Goal: Transaction & Acquisition: Book appointment/travel/reservation

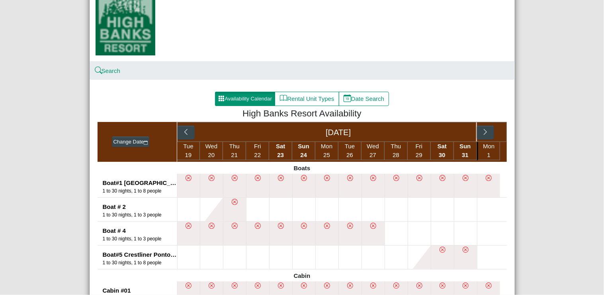
scroll to position [105, 0]
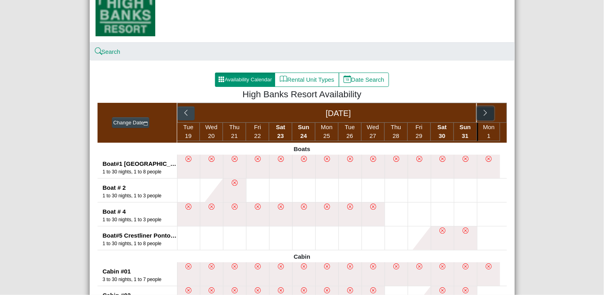
click at [483, 114] on icon "chevron right" at bounding box center [486, 113] width 8 height 8
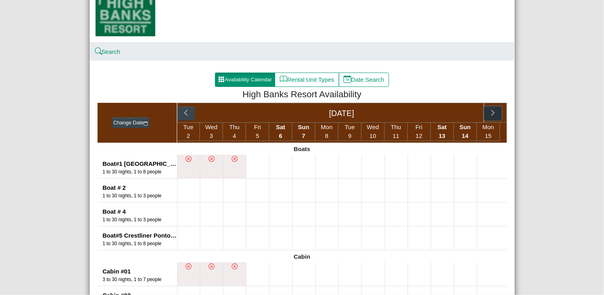
click at [494, 111] on icon "chevron right" at bounding box center [493, 113] width 8 height 8
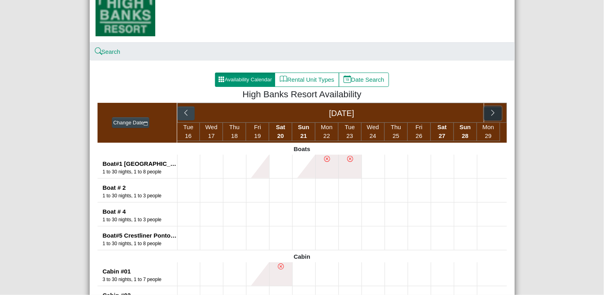
click at [494, 111] on icon "chevron right" at bounding box center [493, 113] width 8 height 8
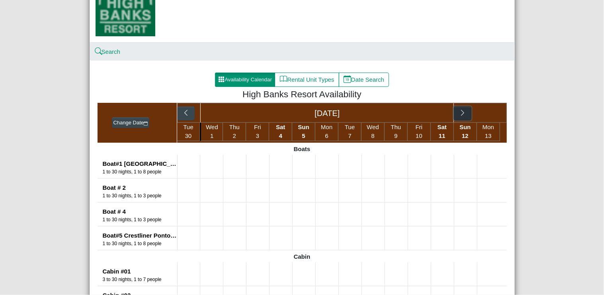
click at [463, 113] on icon "chevron right" at bounding box center [463, 113] width 8 height 8
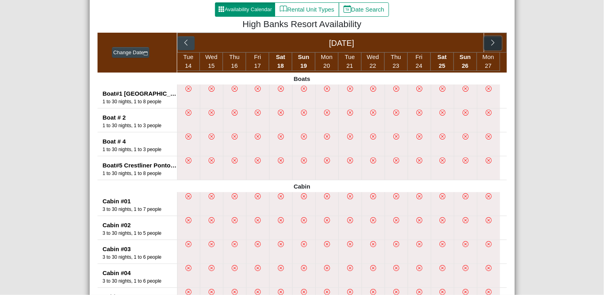
scroll to position [168, 0]
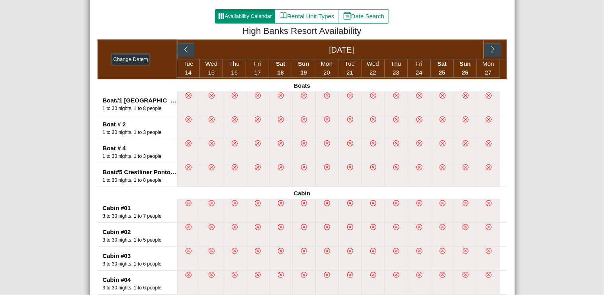
click at [131, 57] on button "Change Date" at bounding box center [130, 59] width 37 height 11
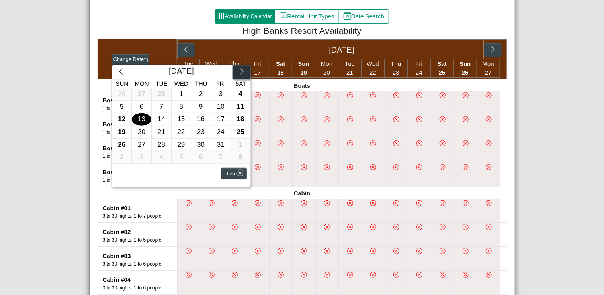
click at [239, 73] on icon "chevron right" at bounding box center [243, 72] width 8 height 8
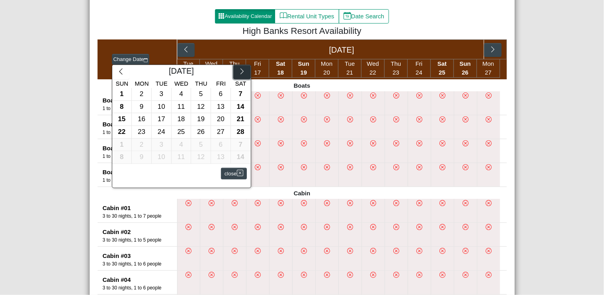
click at [239, 73] on icon "chevron right" at bounding box center [243, 72] width 8 height 8
click at [240, 75] on button "button" at bounding box center [241, 72] width 17 height 14
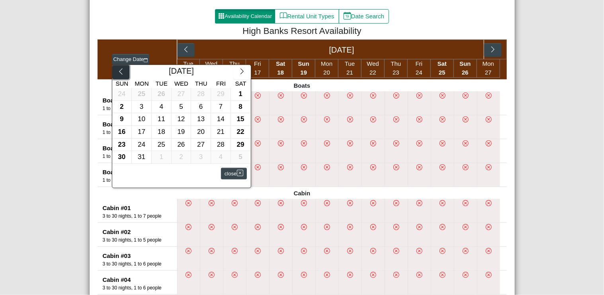
click at [118, 74] on icon "chevron left" at bounding box center [121, 72] width 8 height 8
click at [120, 144] on div "26" at bounding box center [122, 145] width 20 height 12
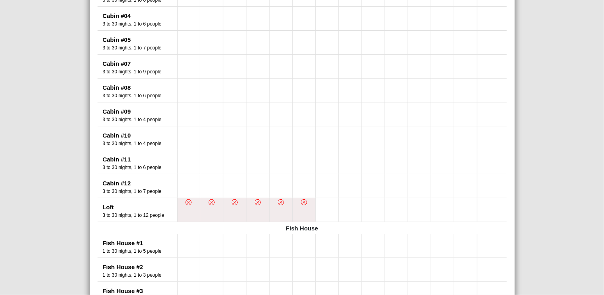
scroll to position [381, 0]
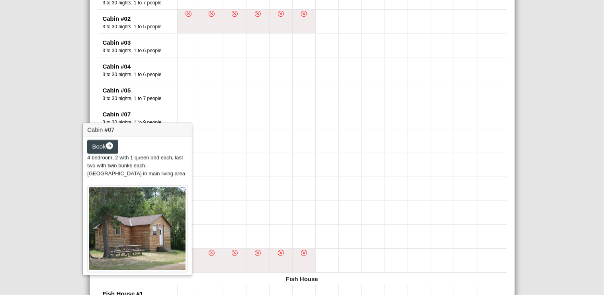
click at [136, 203] on img at bounding box center [137, 228] width 100 height 87
click at [113, 112] on div "Cabin #07" at bounding box center [140, 114] width 74 height 9
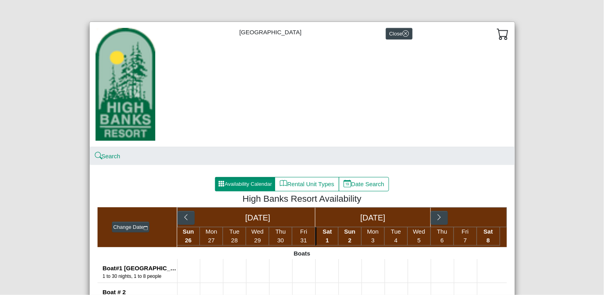
scroll to position [0, 0]
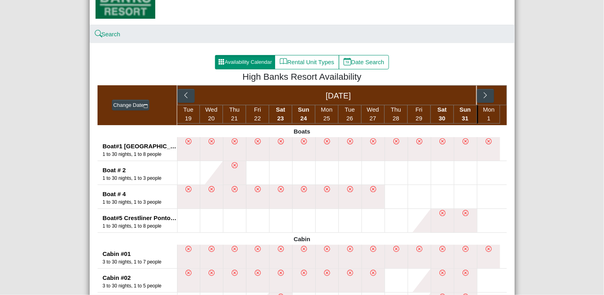
scroll to position [126, 0]
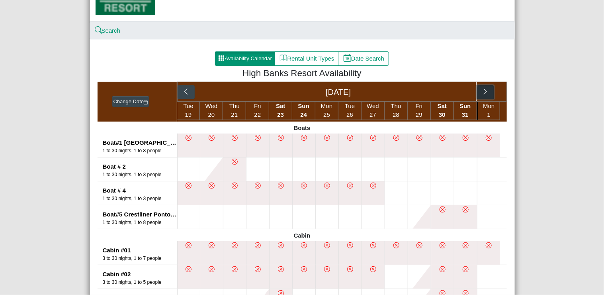
click at [485, 92] on icon "chevron right" at bounding box center [486, 92] width 8 height 8
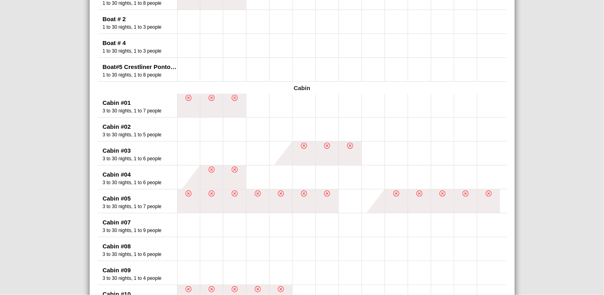
scroll to position [274, 0]
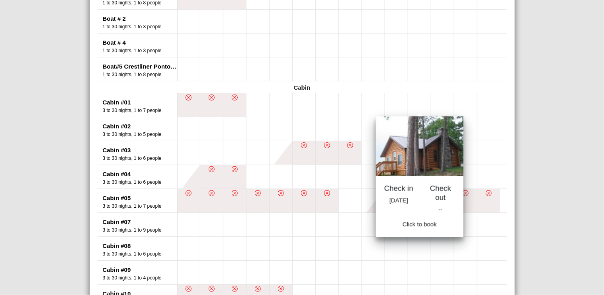
click at [420, 102] on button at bounding box center [419, 104] width 23 height 23
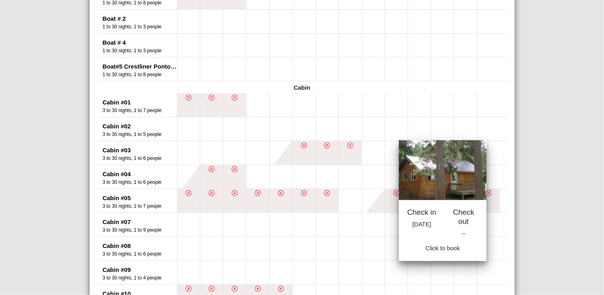
click at [438, 128] on button at bounding box center [442, 128] width 23 height 23
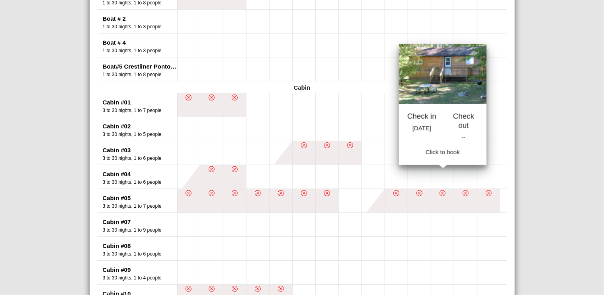
click at [438, 174] on button at bounding box center [442, 176] width 23 height 23
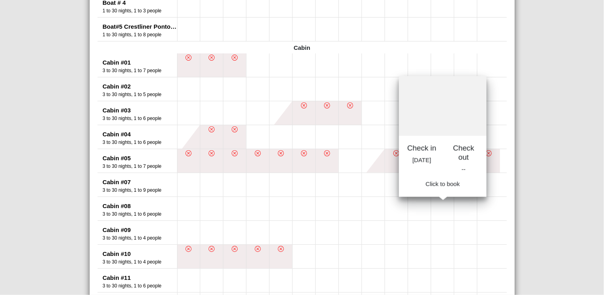
scroll to position [358, 0]
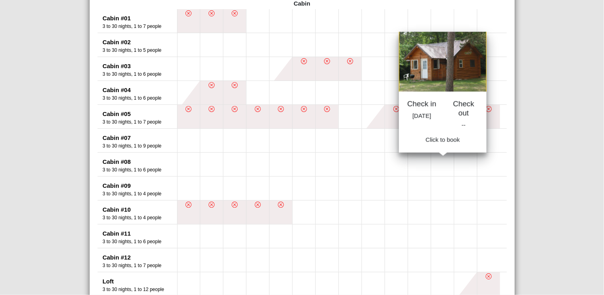
click at [438, 163] on button at bounding box center [442, 163] width 23 height 23
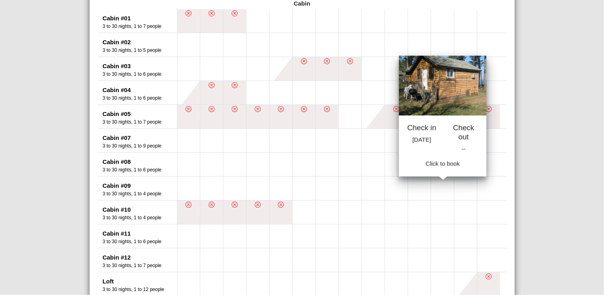
click at [437, 187] on button at bounding box center [442, 187] width 23 height 23
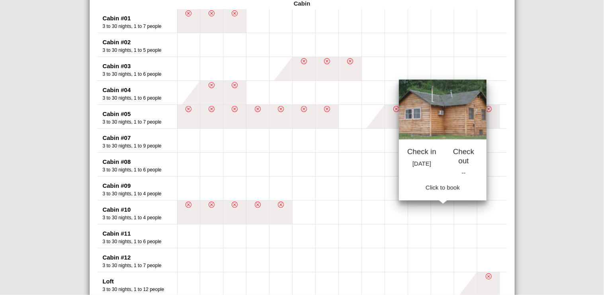
click at [437, 215] on button at bounding box center [442, 211] width 23 height 23
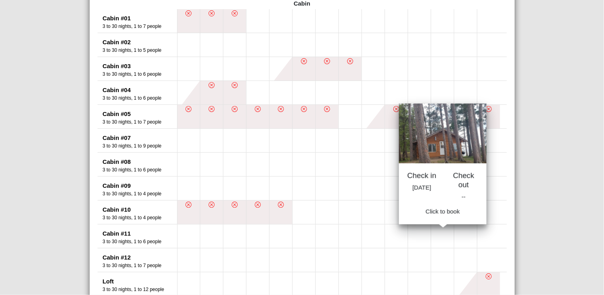
click at [439, 240] on button at bounding box center [442, 235] width 23 height 23
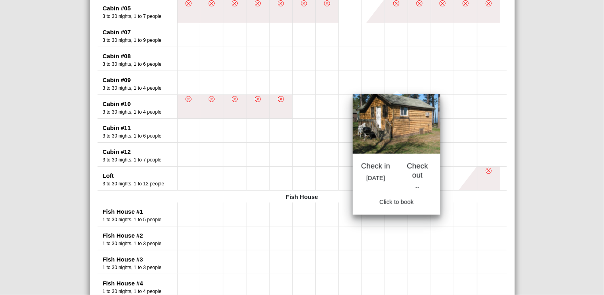
scroll to position [316, 0]
